Goal: Information Seeking & Learning: Learn about a topic

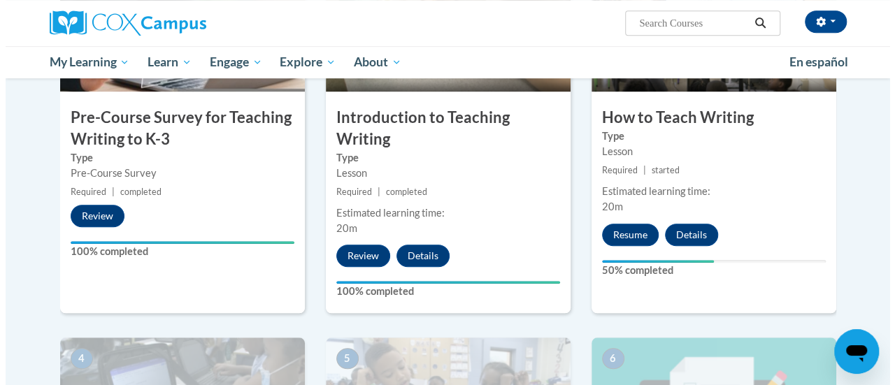
scroll to position [414, 0]
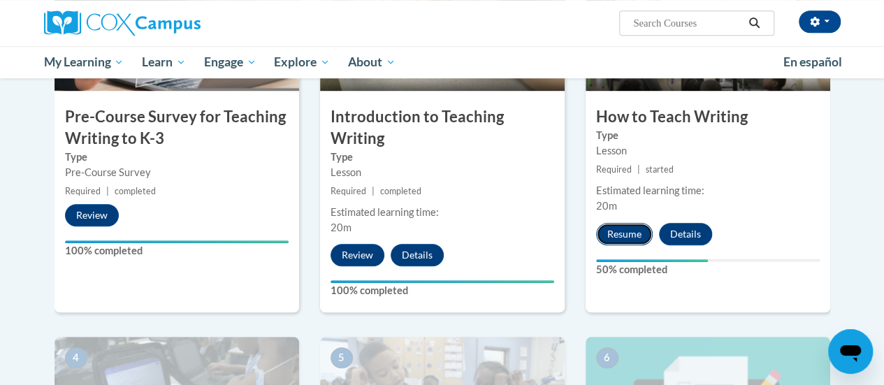
click at [620, 233] on button "Resume" at bounding box center [624, 234] width 57 height 22
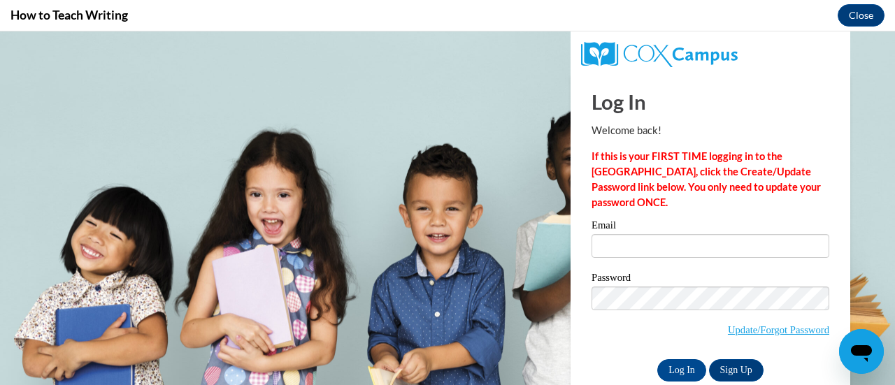
scroll to position [0, 0]
type input "[PERSON_NAME][EMAIL_ADDRESS][DOMAIN_NAME]"
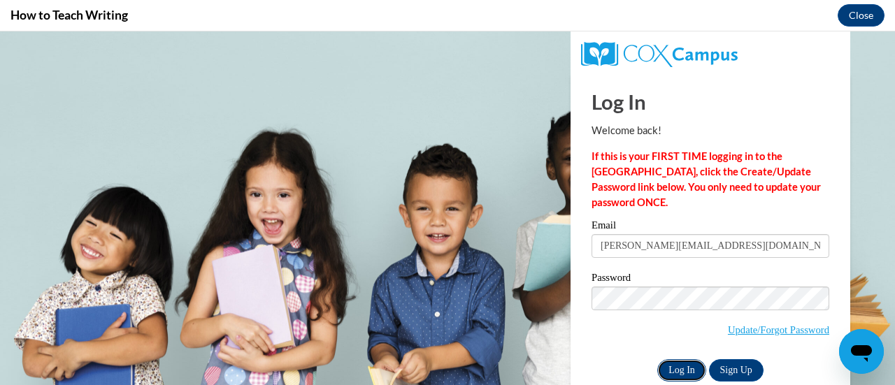
click at [667, 366] on input "Log In" at bounding box center [681, 370] width 49 height 22
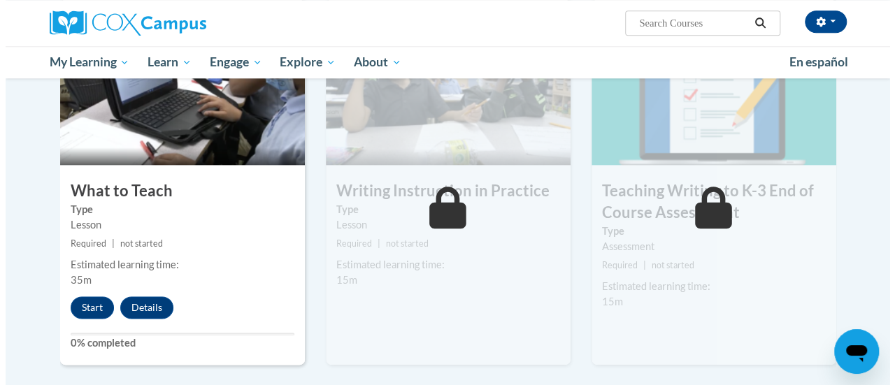
scroll to position [725, 0]
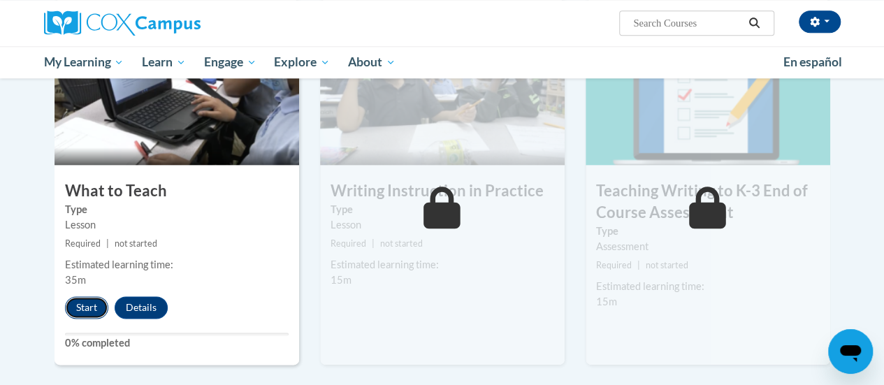
click at [87, 305] on button "Start" at bounding box center [86, 307] width 43 height 22
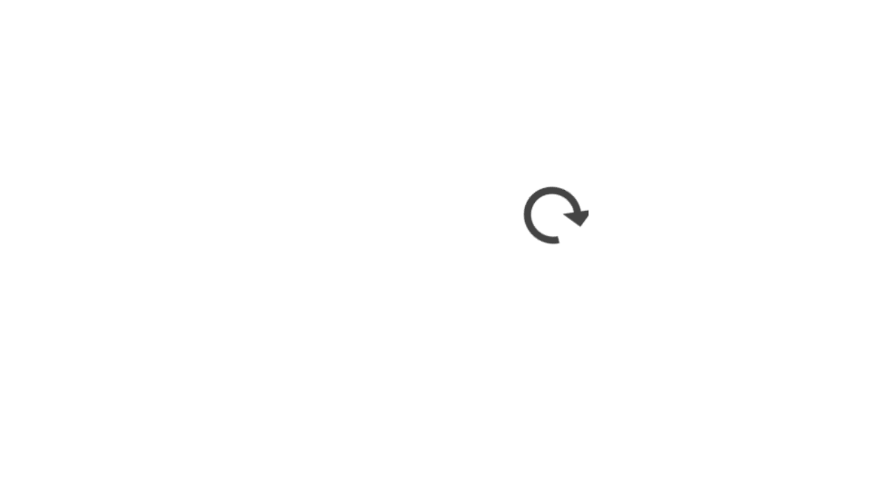
scroll to position [0, 0]
